Goal: Task Accomplishment & Management: Use online tool/utility

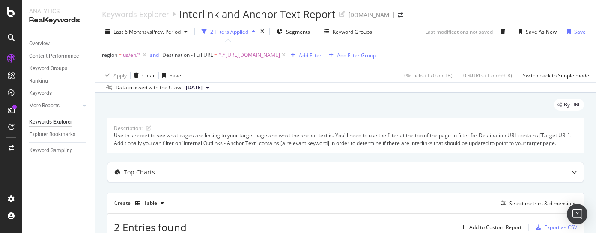
scroll to position [1, 0]
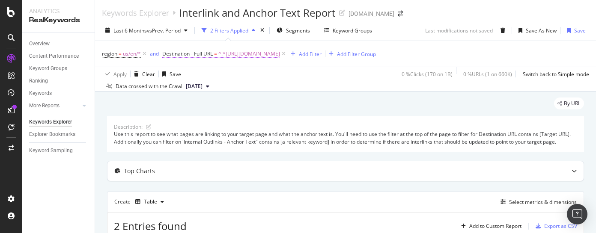
click at [267, 53] on span "^.*[URL][DOMAIN_NAME]" at bounding box center [249, 54] width 62 height 12
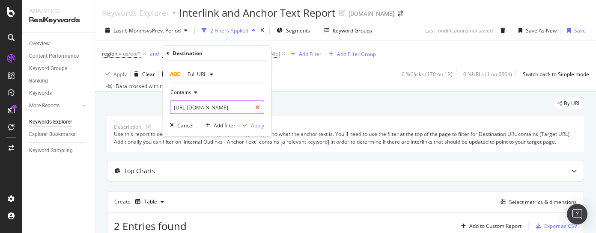
click at [258, 109] on icon at bounding box center [257, 107] width 5 height 6
click at [253, 107] on input "text" at bounding box center [216, 108] width 93 height 14
paste input "[URL][DOMAIN_NAME]"
type input "[URL][DOMAIN_NAME]"
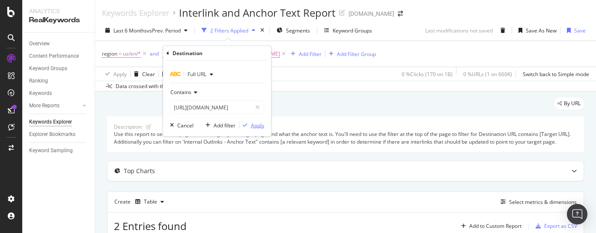
scroll to position [0, 0]
click at [260, 126] on div "Apply" at bounding box center [257, 125] width 13 height 7
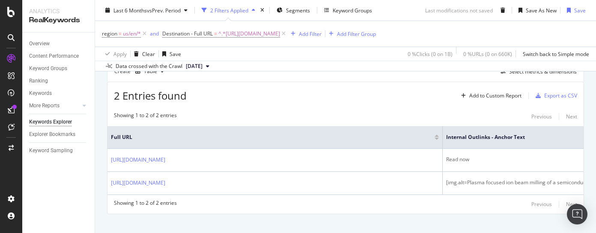
scroll to position [141, 0]
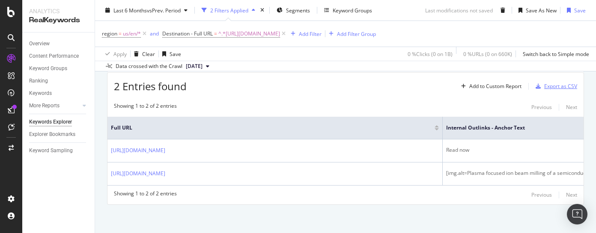
click at [556, 90] on div "Export as CSV" at bounding box center [560, 86] width 33 height 7
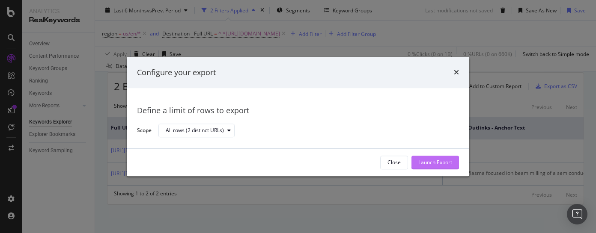
click at [433, 166] on div "Launch Export" at bounding box center [435, 162] width 34 height 7
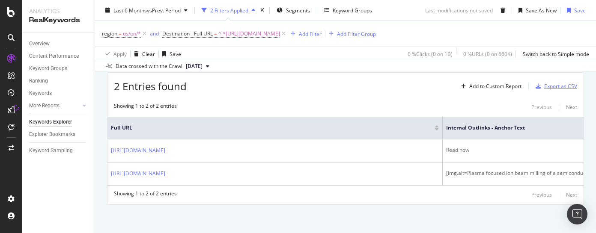
click at [547, 90] on div "Export as CSV" at bounding box center [560, 86] width 33 height 7
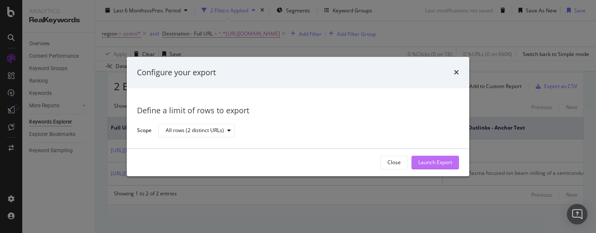
click at [438, 165] on div "Launch Export" at bounding box center [435, 162] width 34 height 7
